Goal: Task Accomplishment & Management: Use online tool/utility

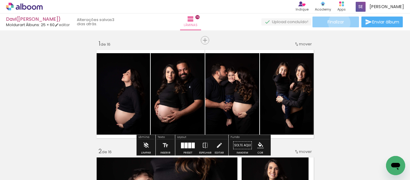
click at [337, 23] on span "Finalizar" at bounding box center [336, 22] width 17 height 4
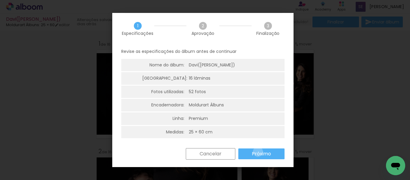
click at [0, 0] on slot "Próximo" at bounding box center [0, 0] width 0 height 0
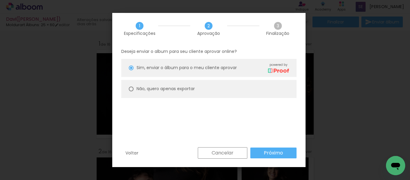
click at [259, 151] on paper-button "Próximo" at bounding box center [273, 152] width 46 height 11
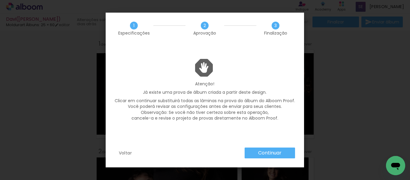
click at [0, 0] on slot "Voltar" at bounding box center [0, 0] width 0 height 0
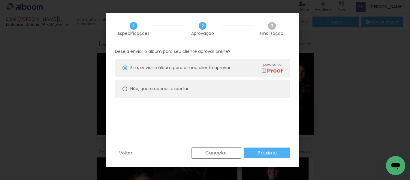
click at [0, 0] on slot "Cancelar" at bounding box center [0, 0] width 0 height 0
